Goal: Task Accomplishment & Management: Manage account settings

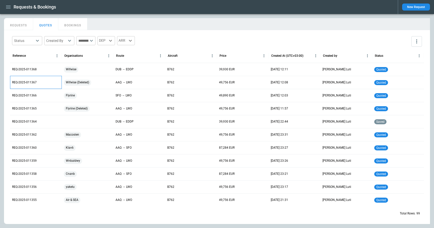
click at [28, 84] on p "REQ-2025-011367" at bounding box center [24, 82] width 25 height 4
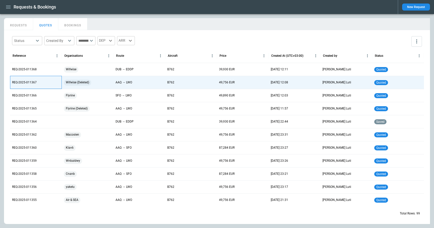
click at [33, 82] on p "REQ-2025-011367" at bounding box center [24, 82] width 25 height 4
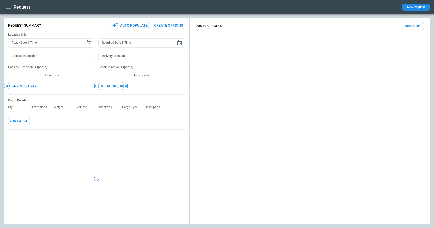
type textarea "*"
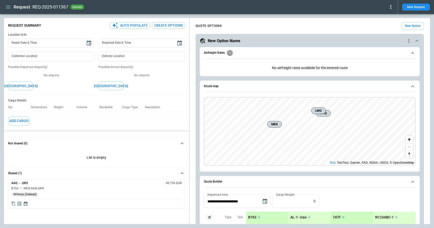
click at [8, 9] on icon "button" at bounding box center [8, 7] width 6 height 6
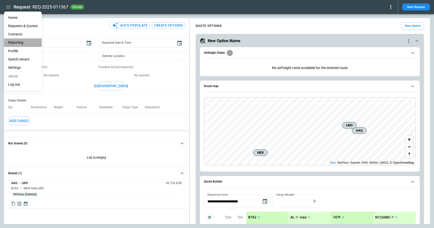
click at [17, 43] on li "Reporting" at bounding box center [23, 42] width 38 height 8
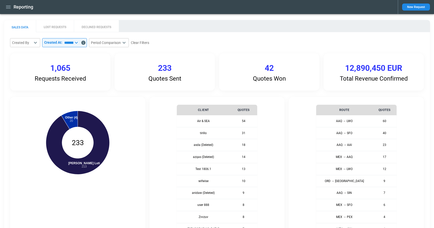
click at [107, 25] on button "DECLINED REQUESTS" at bounding box center [96, 26] width 45 height 12
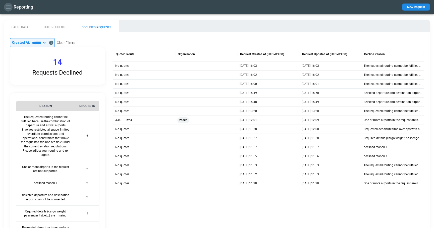
click at [8, 8] on icon "button" at bounding box center [8, 7] width 5 height 3
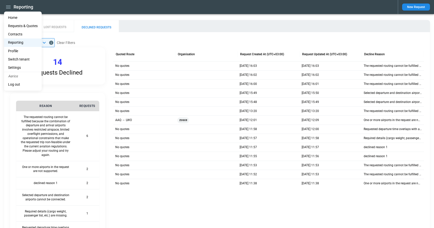
click at [11, 17] on li "Home" at bounding box center [23, 18] width 38 height 8
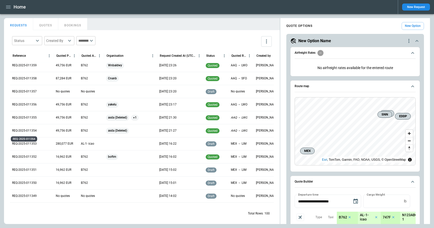
click at [33, 131] on p "REQ-2025-011354" at bounding box center [24, 130] width 25 height 4
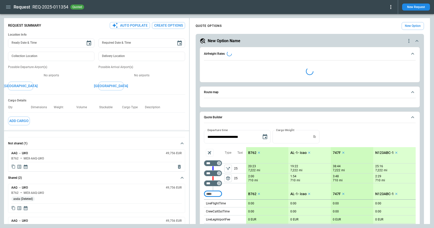
type textarea "*"
type input "**********"
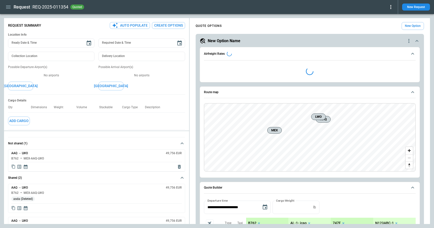
click at [390, 7] on icon at bounding box center [390, 7] width 6 height 6
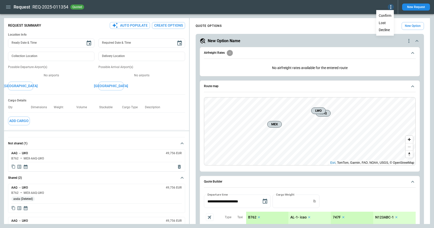
click at [384, 22] on button "Lost" at bounding box center [384, 22] width 17 height 7
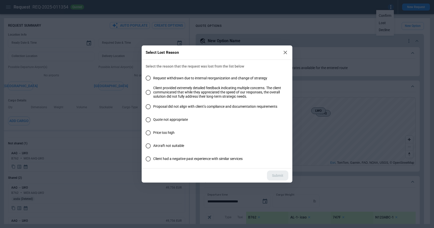
click at [201, 76] on span "Request withdrawn due to internal reorganization and change of strategy" at bounding box center [210, 78] width 114 height 4
click at [184, 90] on span "Client provided extremely detailed feedback indicating multiple concerns. The c…" at bounding box center [218, 92] width 131 height 13
click at [177, 106] on span "Proposal did not align with client’s compliance and documentation requirements" at bounding box center [215, 106] width 124 height 4
click at [172, 118] on span "Quote not appropriate" at bounding box center [170, 119] width 35 height 4
click at [169, 132] on span "Price too high" at bounding box center [163, 132] width 21 height 4
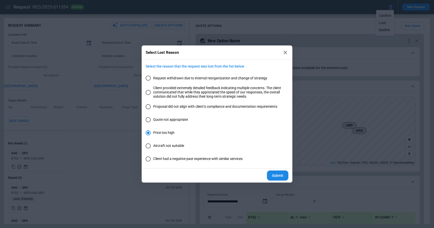
click at [170, 147] on span "Aircraft not suitable" at bounding box center [168, 146] width 31 height 4
click at [171, 161] on label "Client had a negative past experience with similar services" at bounding box center [213, 159] width 141 height 11
click at [274, 173] on button "Submit" at bounding box center [277, 175] width 21 height 10
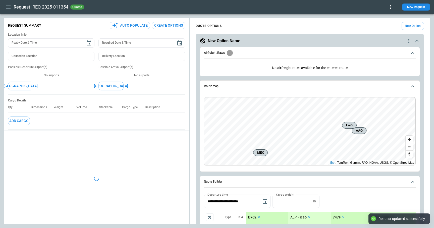
type textarea "*"
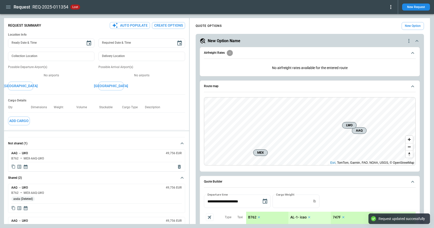
scroll to position [26, 0]
click at [8, 8] on icon "button" at bounding box center [8, 7] width 5 height 3
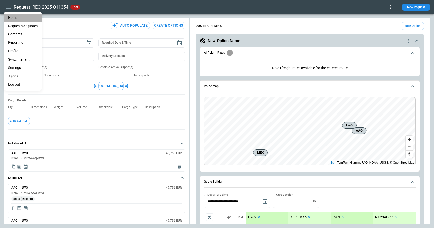
click at [12, 19] on li "Home" at bounding box center [23, 18] width 38 height 8
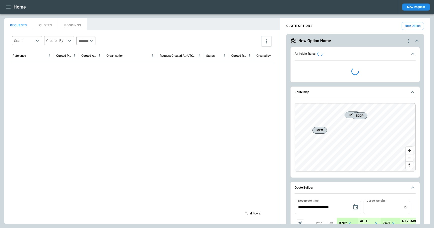
click at [8, 9] on icon "button" at bounding box center [8, 7] width 6 height 6
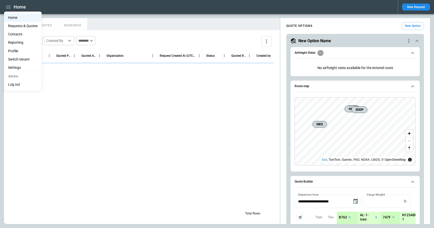
click at [20, 45] on li "Reporting" at bounding box center [23, 42] width 38 height 8
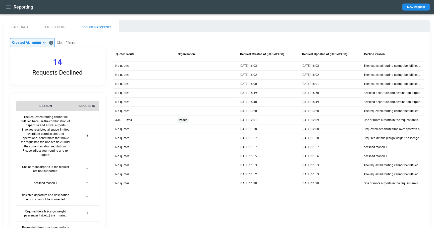
click at [59, 26] on button "LOST REQUESTS" at bounding box center [55, 26] width 38 height 12
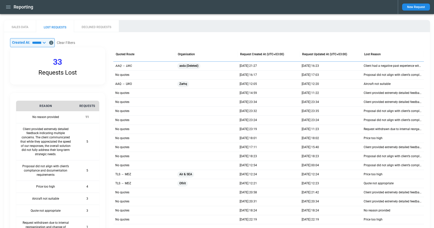
click at [9, 9] on icon "button" at bounding box center [8, 7] width 6 height 6
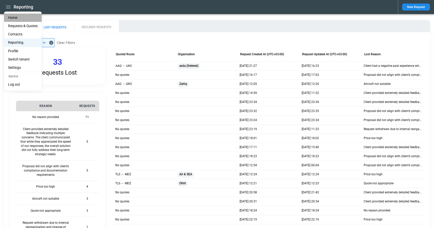
click at [13, 18] on li "Home" at bounding box center [23, 18] width 38 height 8
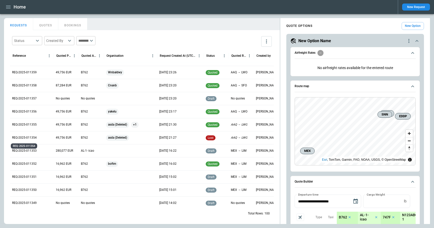
click at [33, 138] on p "REQ-2025-011354" at bounding box center [24, 137] width 25 height 4
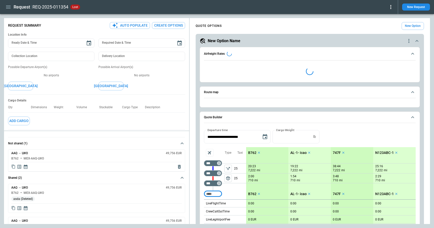
type textarea "*"
type input "**********"
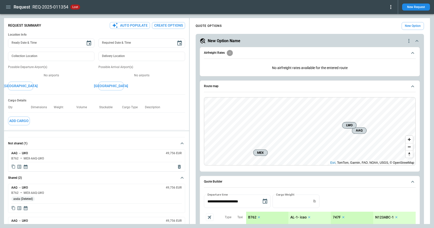
click at [7, 9] on icon "button" at bounding box center [8, 7] width 6 height 6
click at [10, 17] on li "Home" at bounding box center [23, 18] width 38 height 8
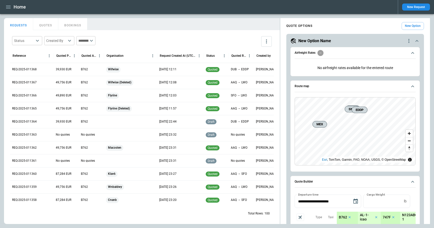
scroll to position [33, 0]
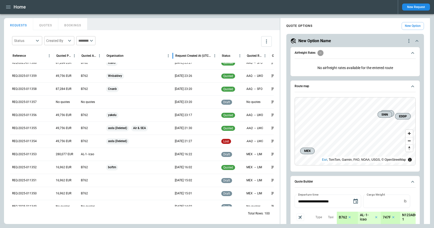
drag, startPoint x: 157, startPoint y: 57, endPoint x: 171, endPoint y: 55, distance: 14.1
click at [171, 55] on div at bounding box center [172, 56] width 3 height 14
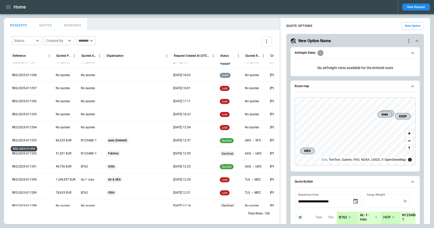
click at [25, 141] on p "REQ-2025-011293" at bounding box center [24, 140] width 25 height 4
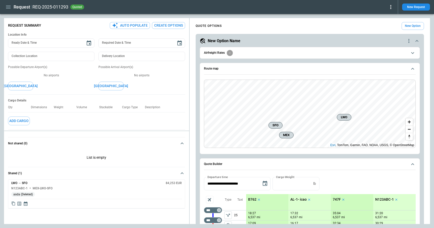
click at [395, 6] on div "Request REQ-2025-011293 quoted New Request" at bounding box center [217, 7] width 434 height 14
click at [391, 8] on icon at bounding box center [390, 7] width 6 height 6
click at [381, 24] on button "Lost" at bounding box center [384, 22] width 17 height 7
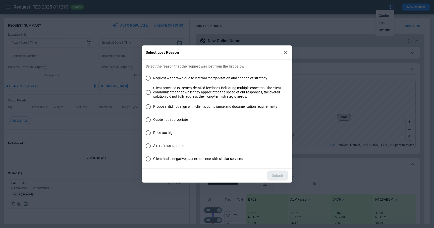
click at [174, 104] on span "Proposal did not align with client’s compliance and documentation requirements" at bounding box center [215, 106] width 124 height 4
click at [276, 174] on button "Submit" at bounding box center [277, 175] width 21 height 10
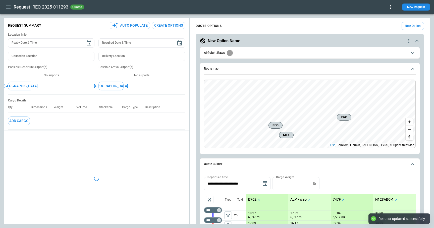
type textarea "*"
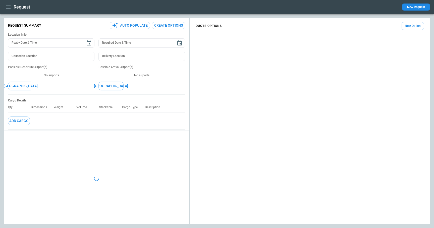
type textarea "*"
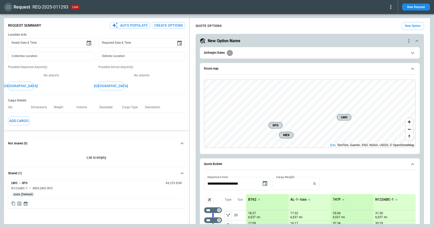
click at [9, 9] on icon "button" at bounding box center [8, 7] width 6 height 6
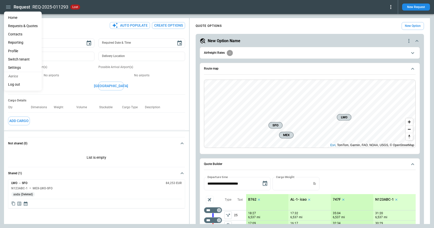
click at [13, 18] on li "Home" at bounding box center [23, 18] width 38 height 8
